Goal: Task Accomplishment & Management: Complete application form

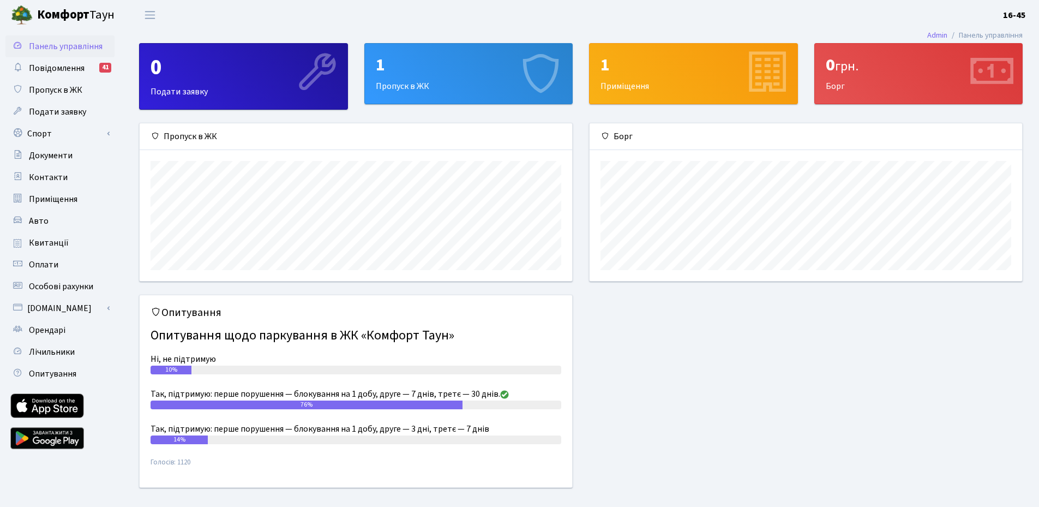
scroll to position [158, 432]
click at [404, 83] on div "1 Пропуск в ЖК" at bounding box center [469, 74] width 208 height 60
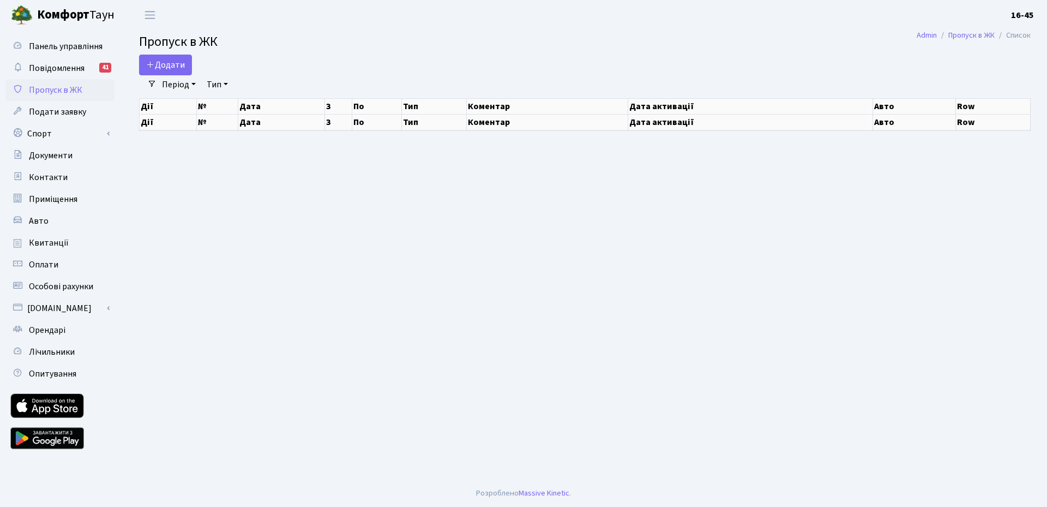
select select "25"
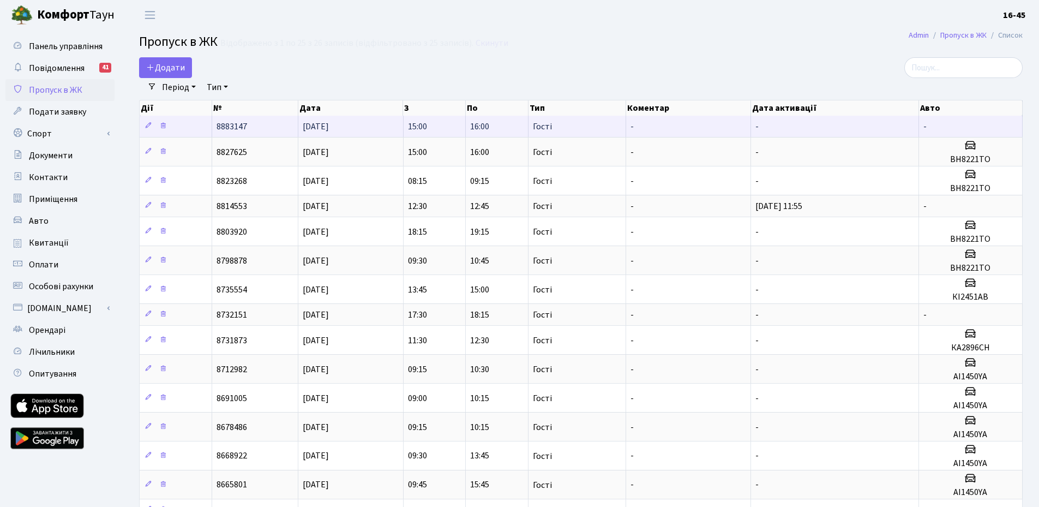
click at [380, 123] on td "[DATE]" at bounding box center [350, 126] width 105 height 21
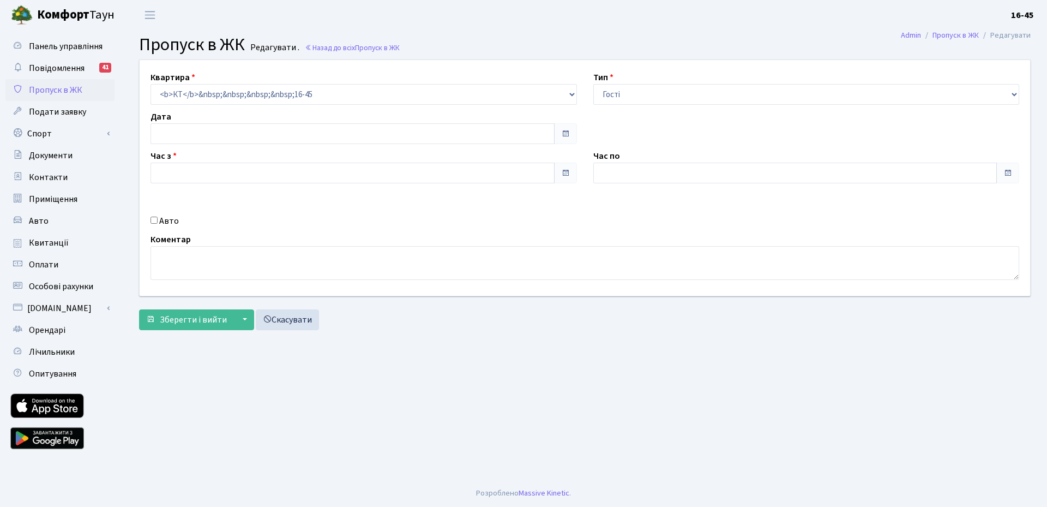
type input "[DATE]"
type input "15:00"
type input "16:00"
click at [153, 221] on input "Авто" at bounding box center [154, 220] width 7 height 7
checkbox input "true"
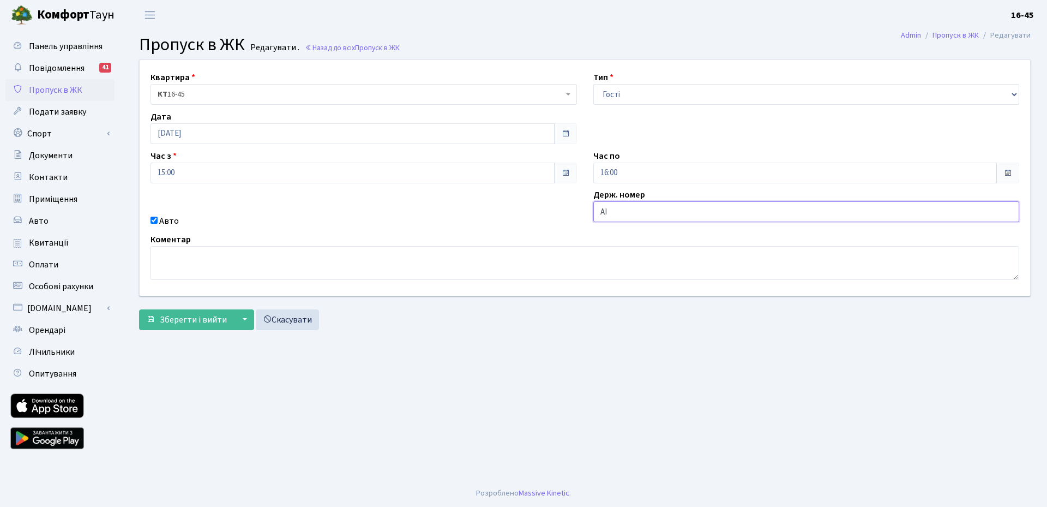
type input "А"
type input "АІ2169СО"
click at [191, 321] on span "Зберегти і вийти" at bounding box center [193, 320] width 67 height 12
drag, startPoint x: 641, startPoint y: 211, endPoint x: 599, endPoint y: 208, distance: 42.0
click at [599, 208] on input "АІ2169СО" at bounding box center [806, 211] width 426 height 21
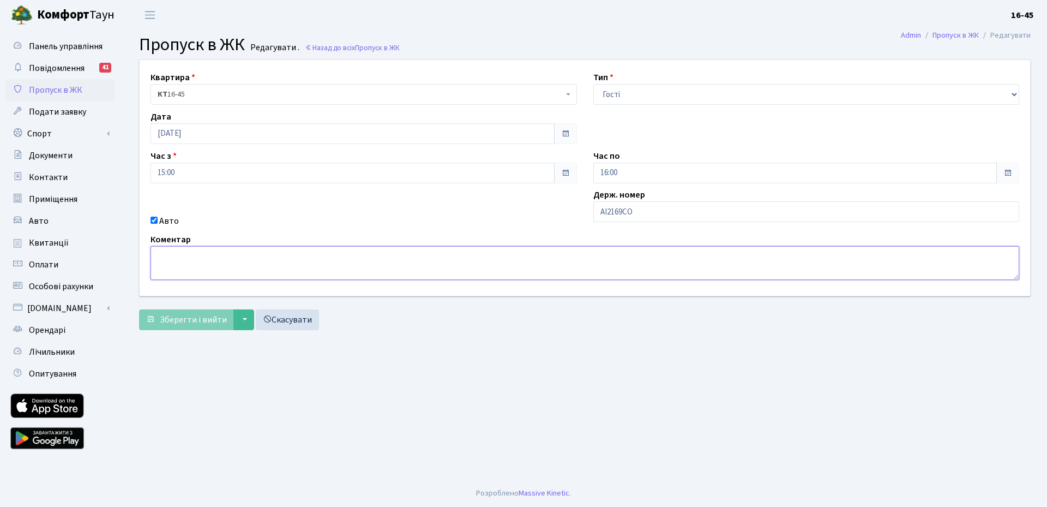
click at [185, 260] on textarea at bounding box center [585, 263] width 869 height 34
paste textarea "АІ2169СО"
type textarea "АІ2169СО"
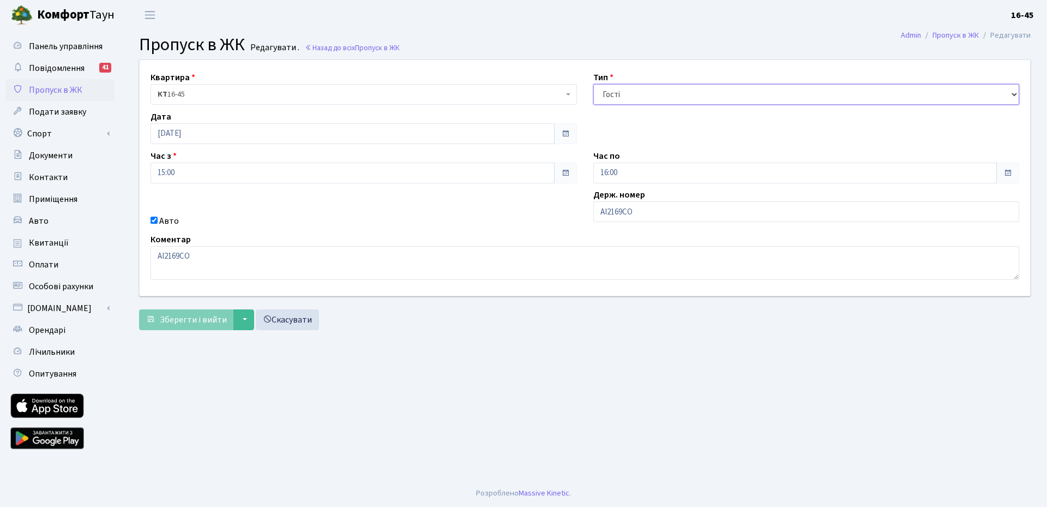
click at [1012, 94] on select "- Доставка Таксі Гості Сервіс" at bounding box center [806, 94] width 426 height 21
click at [593, 84] on select "- Доставка Таксі Гості Сервіс" at bounding box center [806, 94] width 426 height 21
click at [214, 179] on input "15:00" at bounding box center [353, 173] width 404 height 21
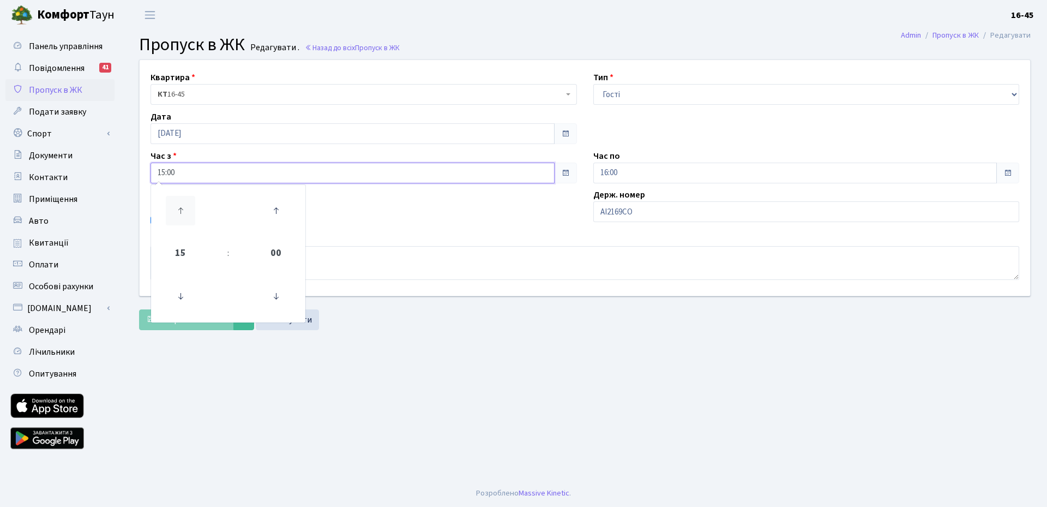
drag, startPoint x: 181, startPoint y: 203, endPoint x: 194, endPoint y: 215, distance: 17.8
click at [181, 203] on icon at bounding box center [180, 210] width 29 height 29
type input "16:00"
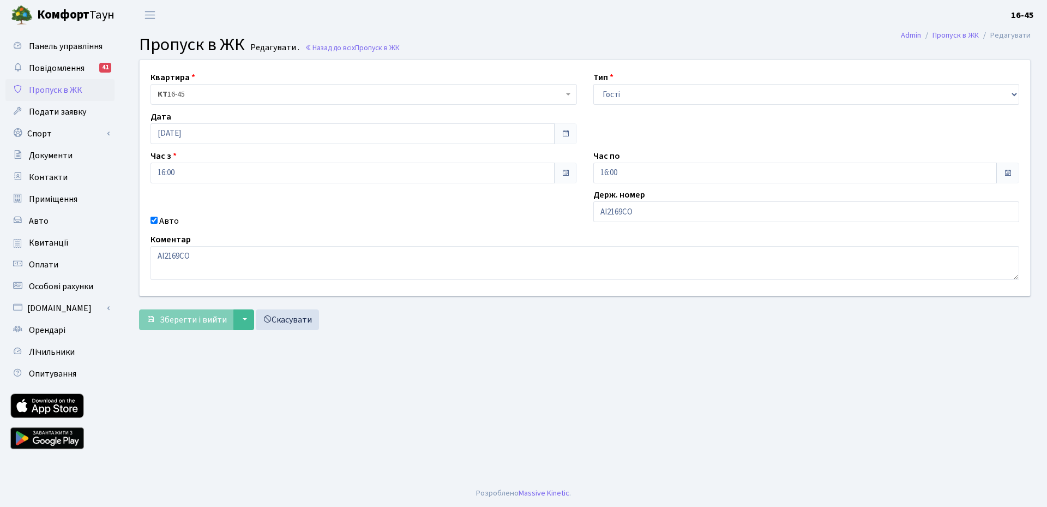
click at [491, 215] on div "Авто" at bounding box center [363, 220] width 443 height 13
click at [969, 177] on input "16:00" at bounding box center [795, 173] width 404 height 21
click at [621, 213] on icon at bounding box center [623, 210] width 29 height 29
type input "17:00"
drag, startPoint x: 579, startPoint y: 350, endPoint x: 566, endPoint y: 351, distance: 13.6
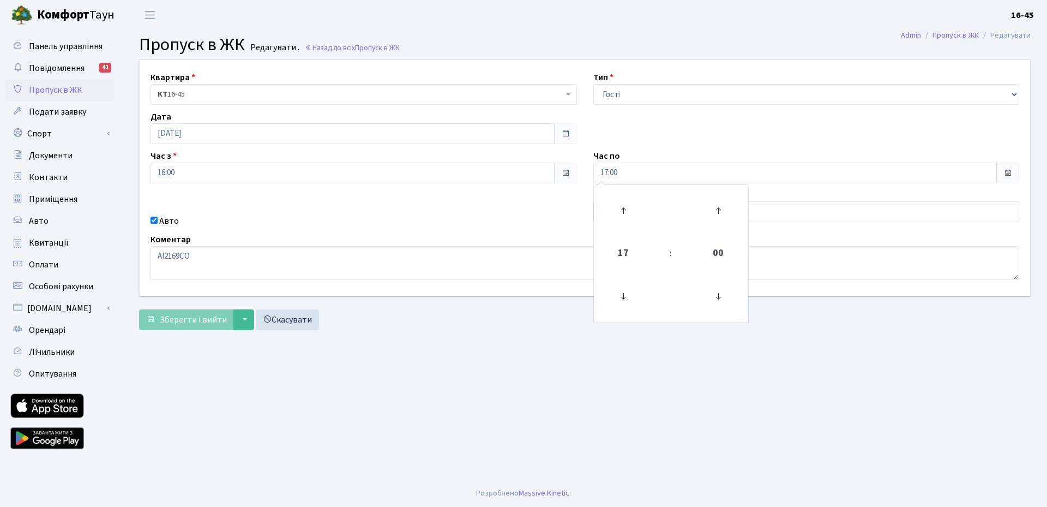
click at [579, 351] on main "Admin Пропуск в ЖК Редагувати Пропуск в ЖК Редагувати . Назад до всіх Пропуск в…" at bounding box center [585, 254] width 924 height 449
click at [240, 320] on button "▼" at bounding box center [243, 319] width 21 height 21
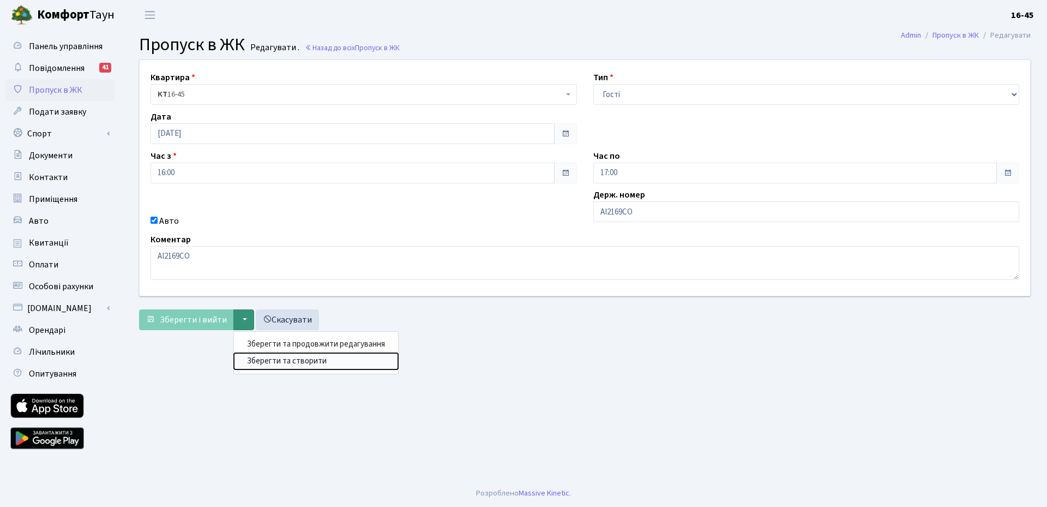
click at [301, 364] on button "Зберегти та створити" at bounding box center [316, 361] width 164 height 17
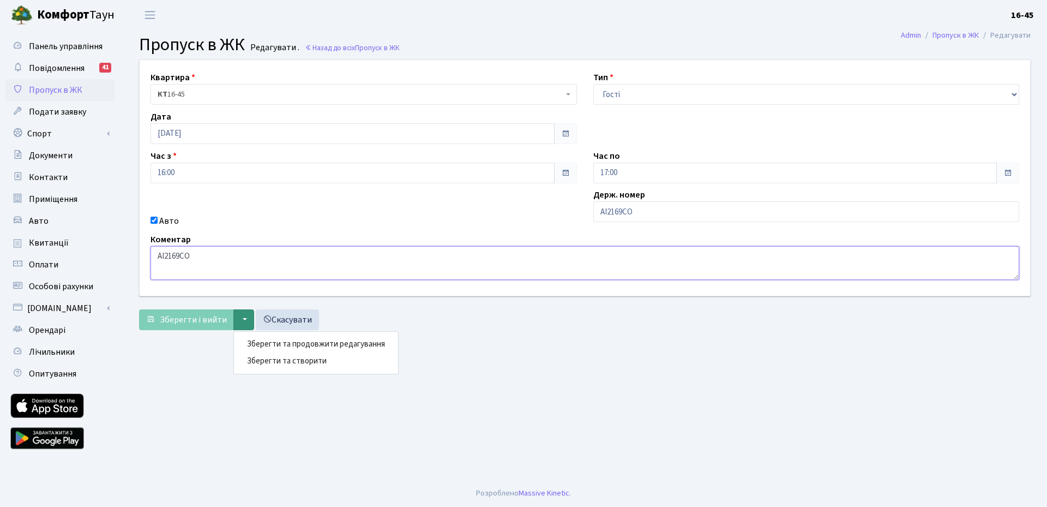
drag, startPoint x: 189, startPoint y: 257, endPoint x: 141, endPoint y: 254, distance: 48.1
click at [141, 254] on div "Квартира <b>КТ</b>&nbsp;&nbsp;&nbsp;&nbsp;16-45 КТ 16-45 Тип - Доставка Таксі Г…" at bounding box center [584, 178] width 907 height 236
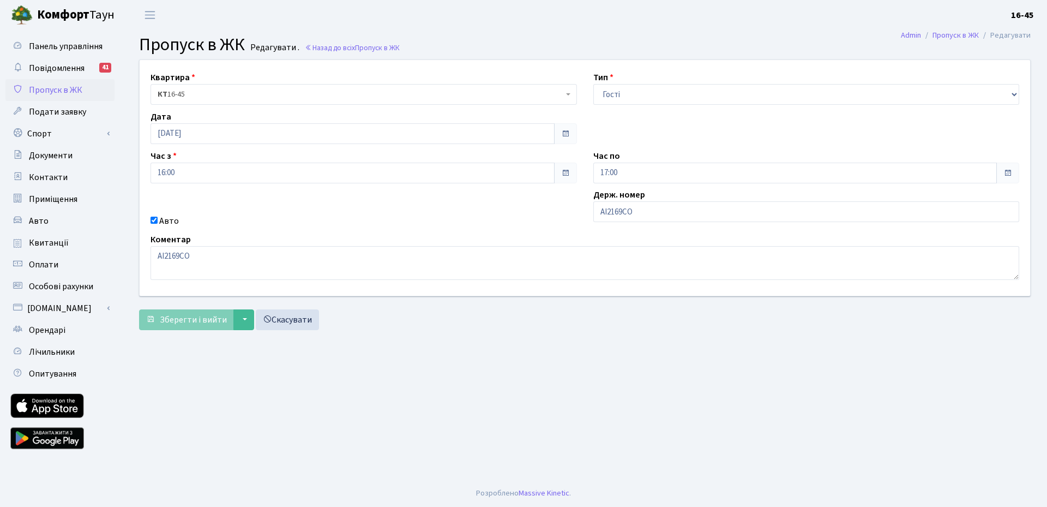
click at [195, 419] on main "Admin Пропуск в ЖК Редагувати Пропуск в ЖК Редагувати . Назад до всіх Пропуск в…" at bounding box center [585, 254] width 924 height 449
click at [949, 32] on link "Пропуск в ЖК" at bounding box center [956, 34] width 46 height 11
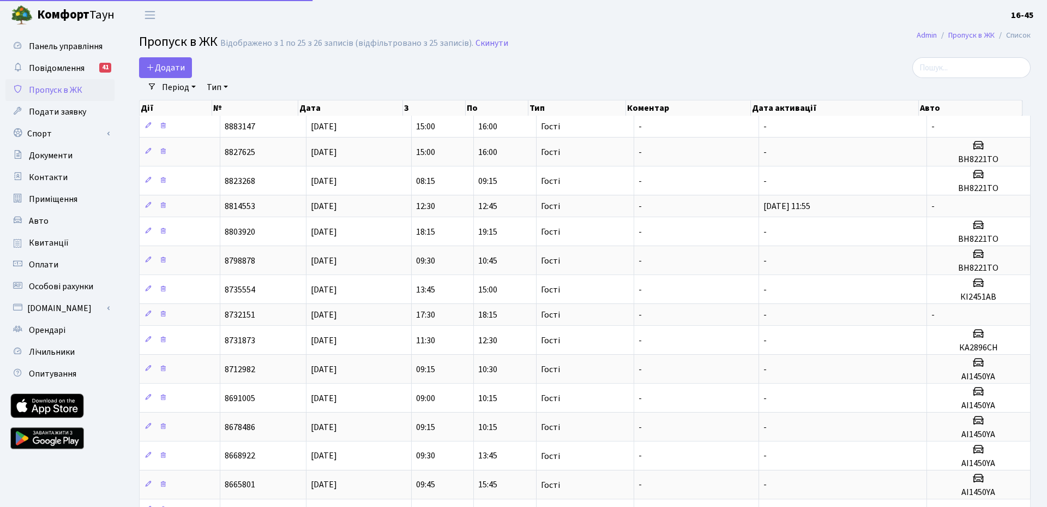
select select "25"
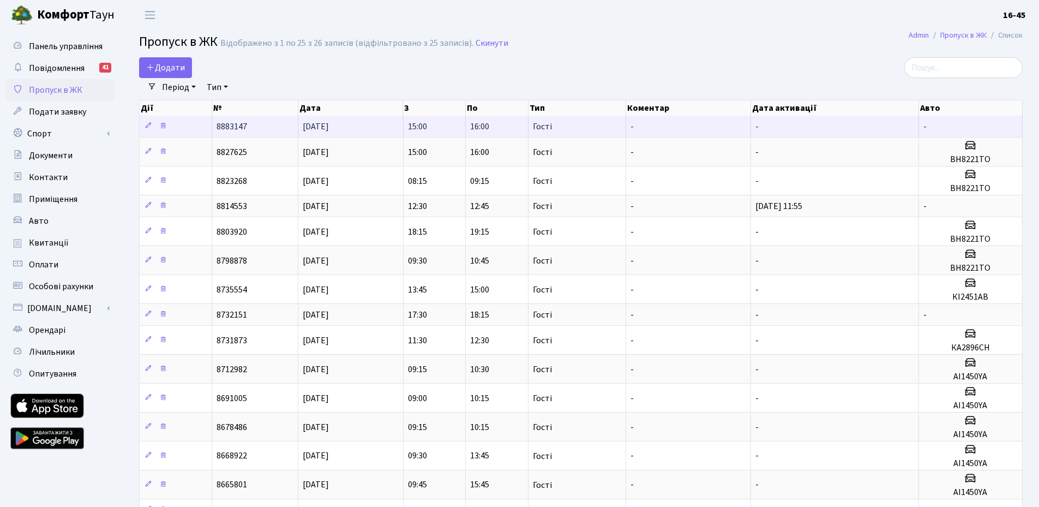
click at [371, 122] on td "[DATE]" at bounding box center [350, 126] width 105 height 21
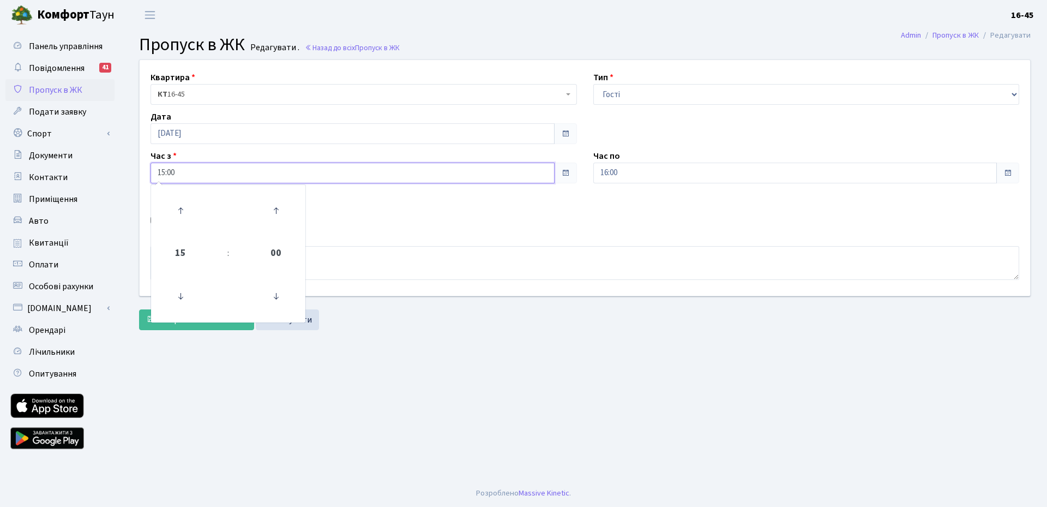
click at [310, 176] on input "15:00" at bounding box center [353, 173] width 404 height 21
click at [181, 207] on icon at bounding box center [180, 210] width 29 height 29
type input "16:00"
click at [568, 248] on textarea at bounding box center [585, 263] width 869 height 34
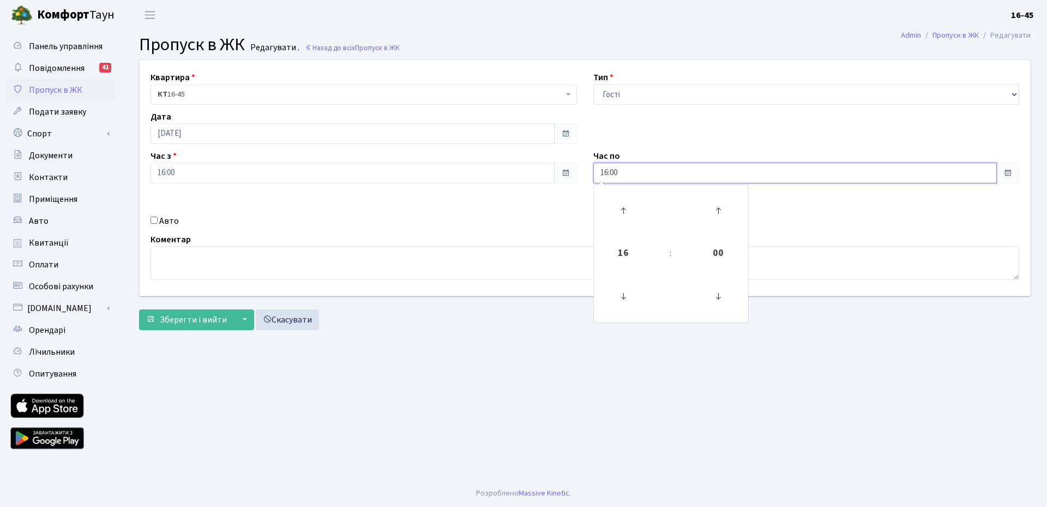
click at [873, 173] on input "16:00" at bounding box center [795, 173] width 404 height 21
drag, startPoint x: 629, startPoint y: 212, endPoint x: 592, endPoint y: 233, distance: 42.5
click at [628, 212] on icon at bounding box center [623, 210] width 29 height 29
type input "17:00"
click at [479, 218] on div "Авто" at bounding box center [363, 220] width 443 height 13
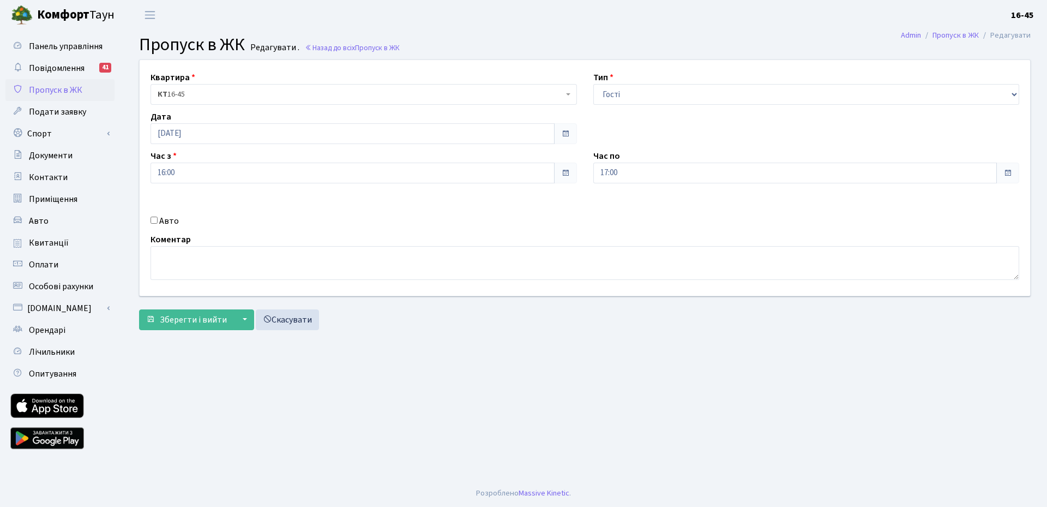
click at [152, 223] on input "Авто" at bounding box center [154, 220] width 7 height 7
checkbox input "true"
paste input "АІ2169СО"
click at [598, 212] on input "АІ2169СО" at bounding box center [806, 211] width 426 height 21
type input "АІ2169СО"
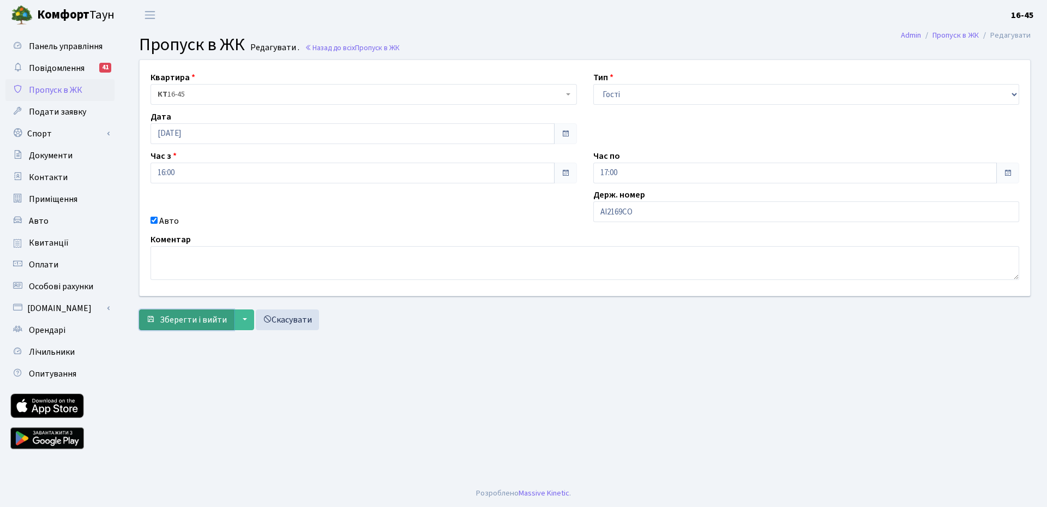
click at [185, 318] on span "Зберегти і вийти" at bounding box center [193, 320] width 67 height 12
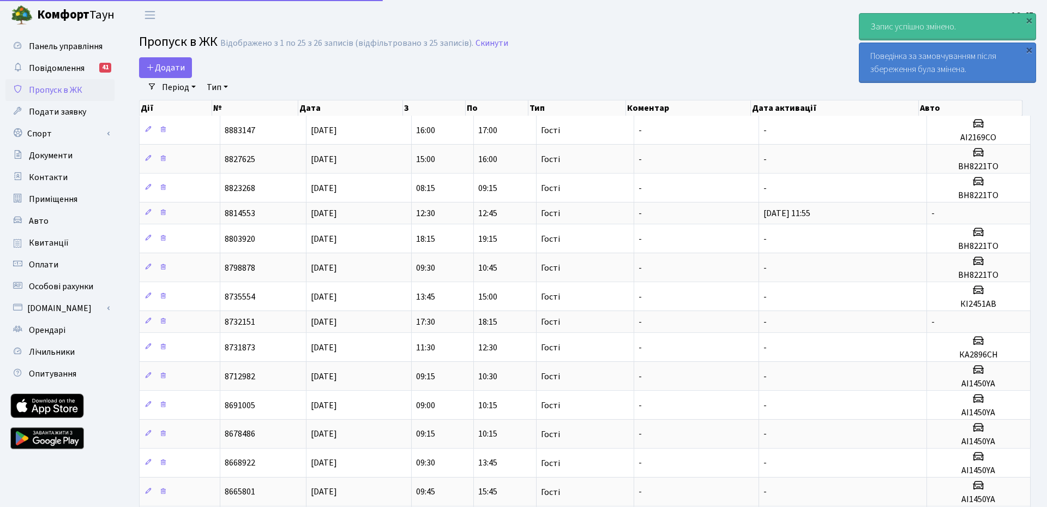
select select "25"
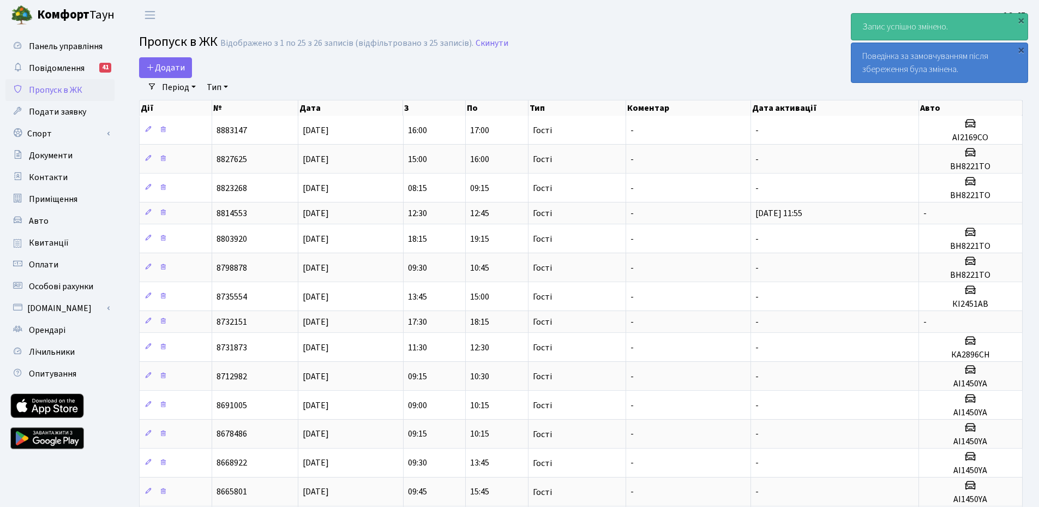
click at [574, 55] on main "Admin Пропуск в ЖК Список Пропуск в [GEOGRAPHIC_DATA] Відображено з 1 по 25 з 2…" at bounding box center [581, 429] width 916 height 798
